Goal: Transaction & Acquisition: Subscribe to service/newsletter

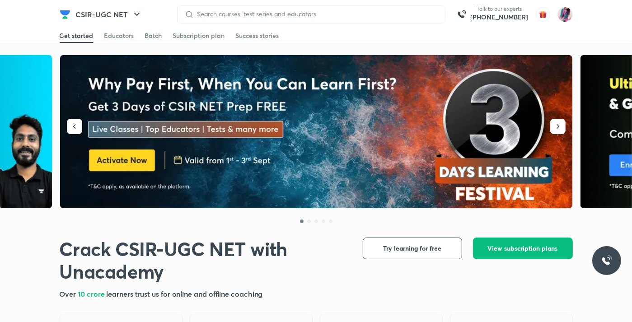
click at [115, 155] on img at bounding box center [316, 132] width 513 height 154
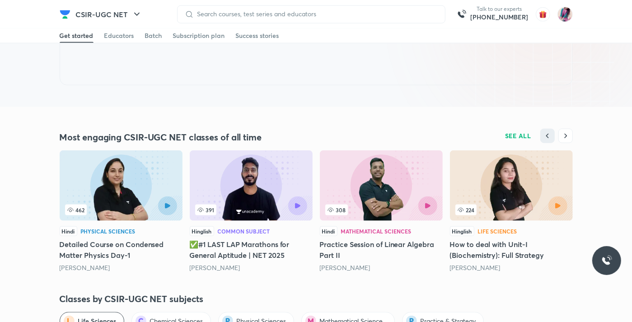
scroll to position [753, 0]
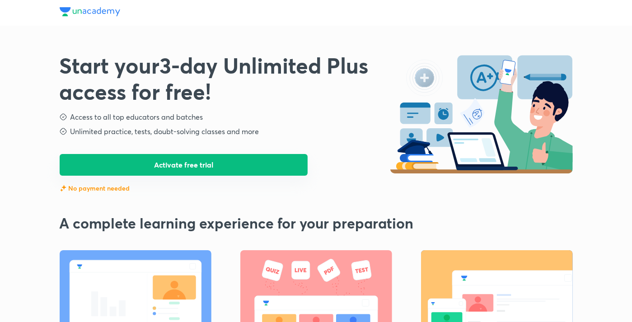
click at [182, 166] on button "Activate free trial" at bounding box center [184, 165] width 249 height 22
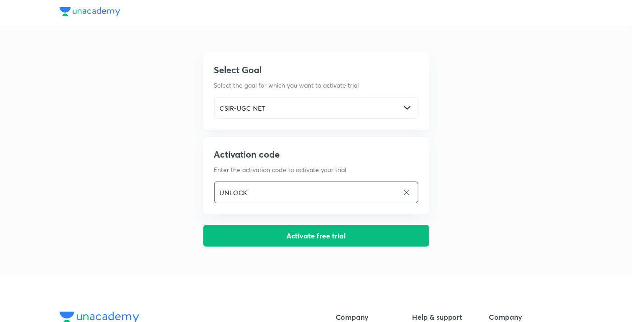
click at [339, 189] on input "UNLOCK" at bounding box center [307, 192] width 184 height 19
type input "U"
click at [338, 188] on input "NEHA" at bounding box center [307, 192] width 184 height 19
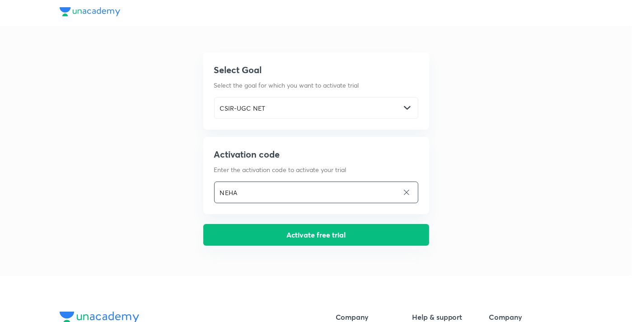
type input "NEHA"
click at [323, 235] on button "Activate free trial" at bounding box center [316, 235] width 226 height 22
click at [318, 233] on button "Activate free trial" at bounding box center [316, 235] width 226 height 22
